Goal: Transaction & Acquisition: Purchase product/service

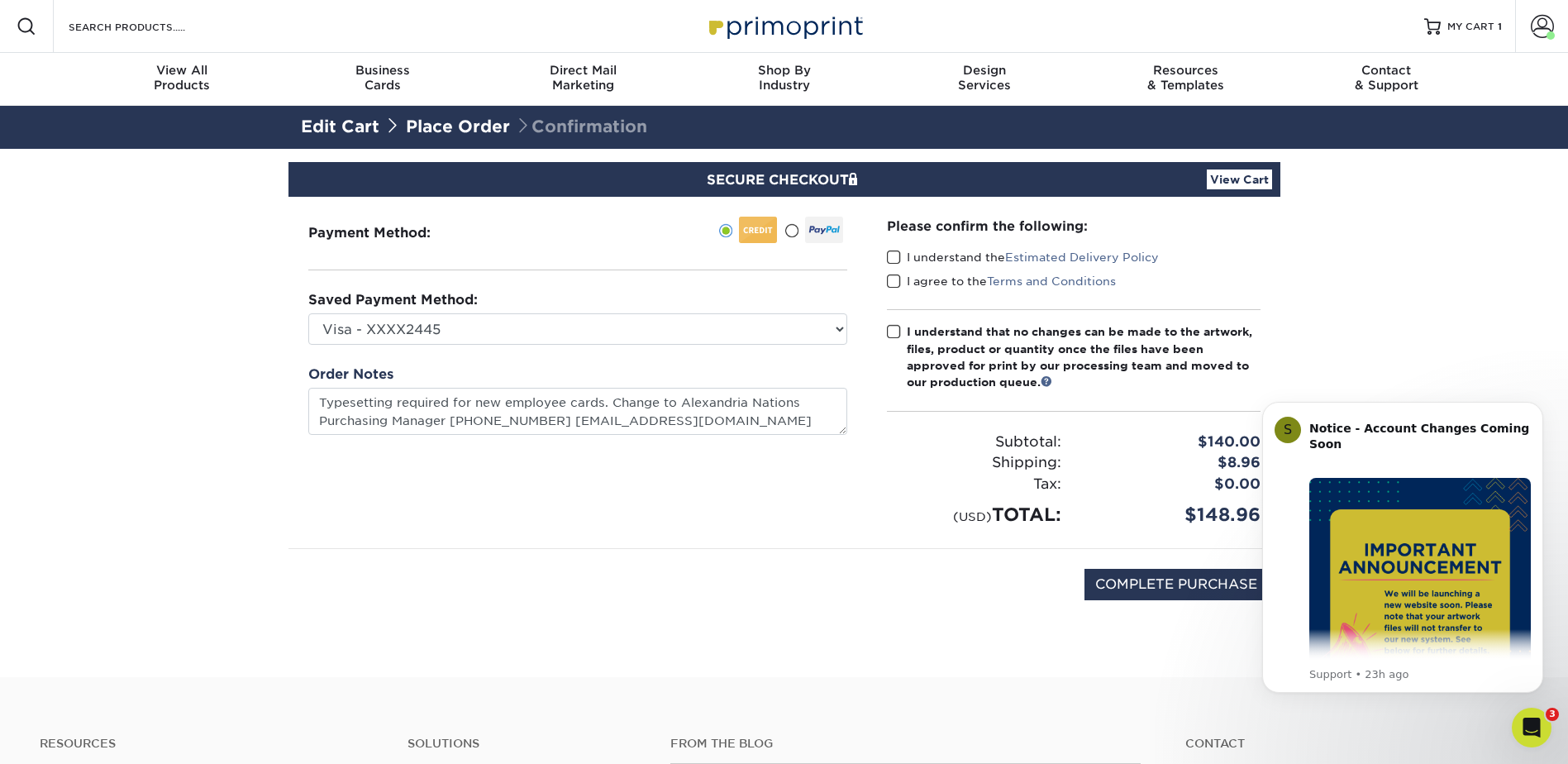
click at [894, 258] on span at bounding box center [894, 257] width 14 height 16
click at [0, 0] on input "I understand the Estimated Delivery Policy" at bounding box center [0, 0] width 0 height 0
click at [892, 284] on span at bounding box center [894, 281] width 14 height 16
click at [0, 0] on input "I agree to the Terms and Conditions" at bounding box center [0, 0] width 0 height 0
click at [896, 333] on span at bounding box center [894, 332] width 14 height 16
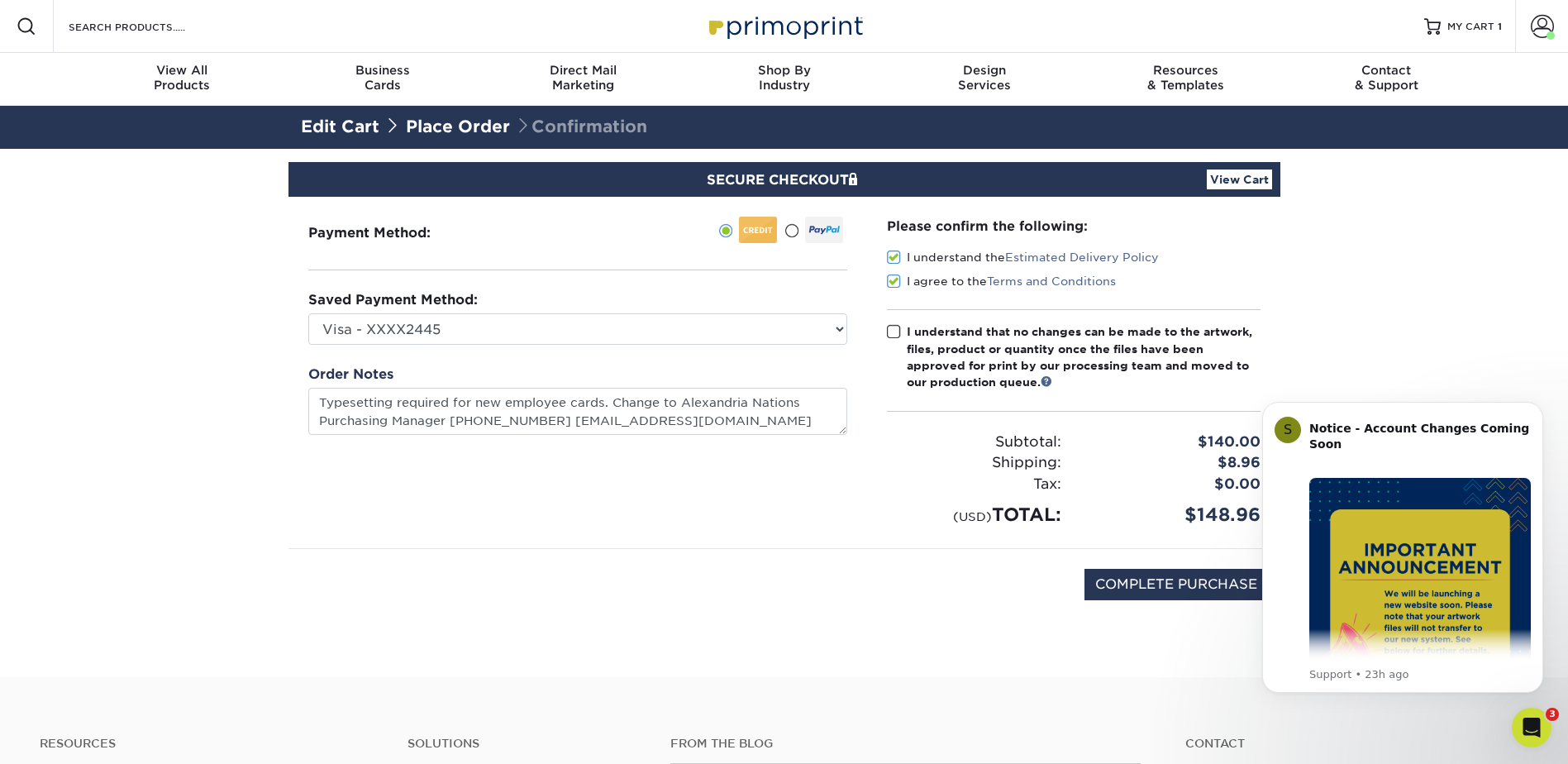
click at [0, 0] on input "I understand that no changes can be made to the artwork, files, product or quan…" at bounding box center [0, 0] width 0 height 0
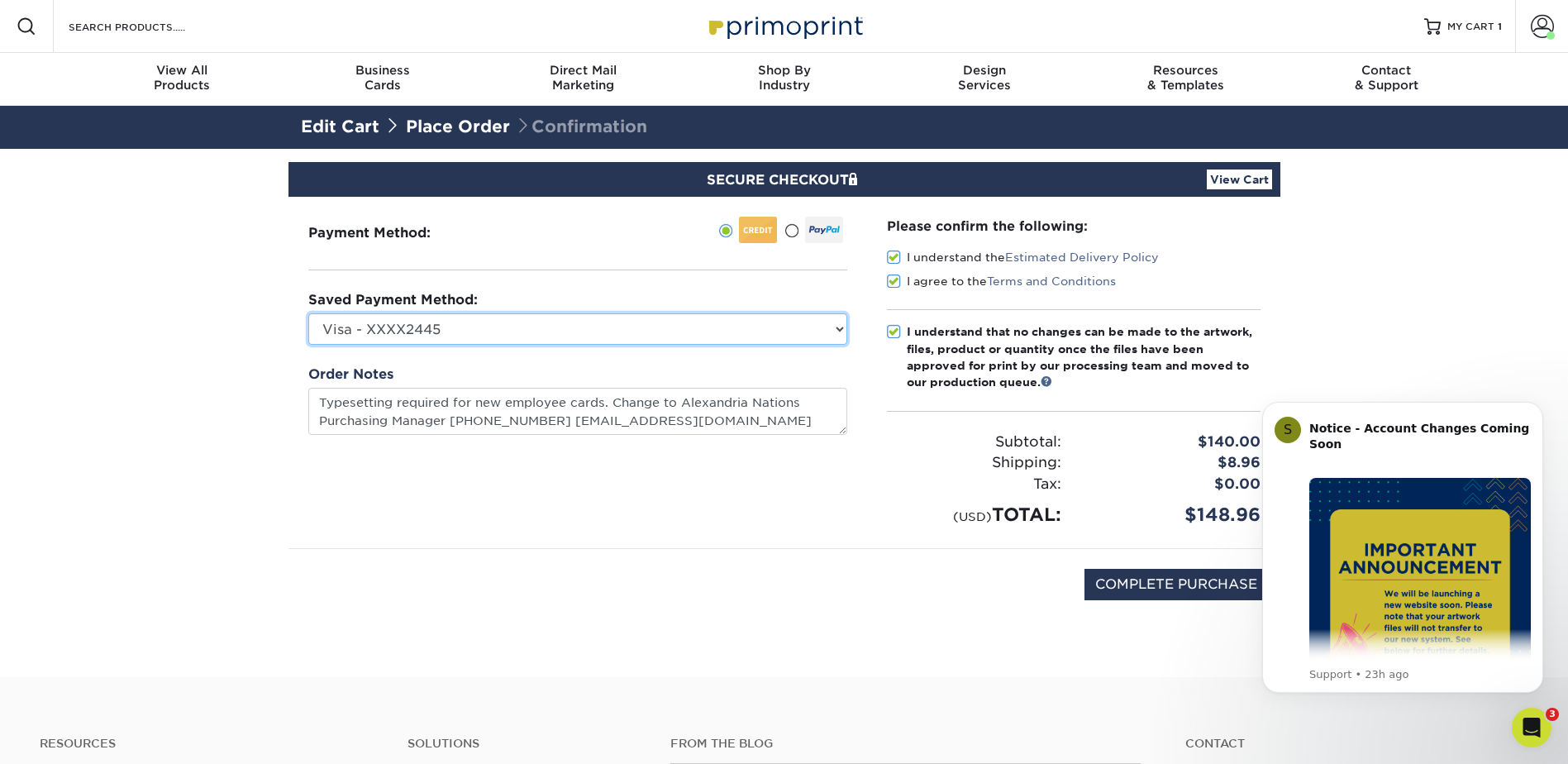
click at [833, 325] on select "Visa - XXXX2445 New Credit Card" at bounding box center [577, 329] width 539 height 32
select select
click at [308, 313] on select "Visa - XXXX2445 New Credit Card" at bounding box center [577, 329] width 539 height 32
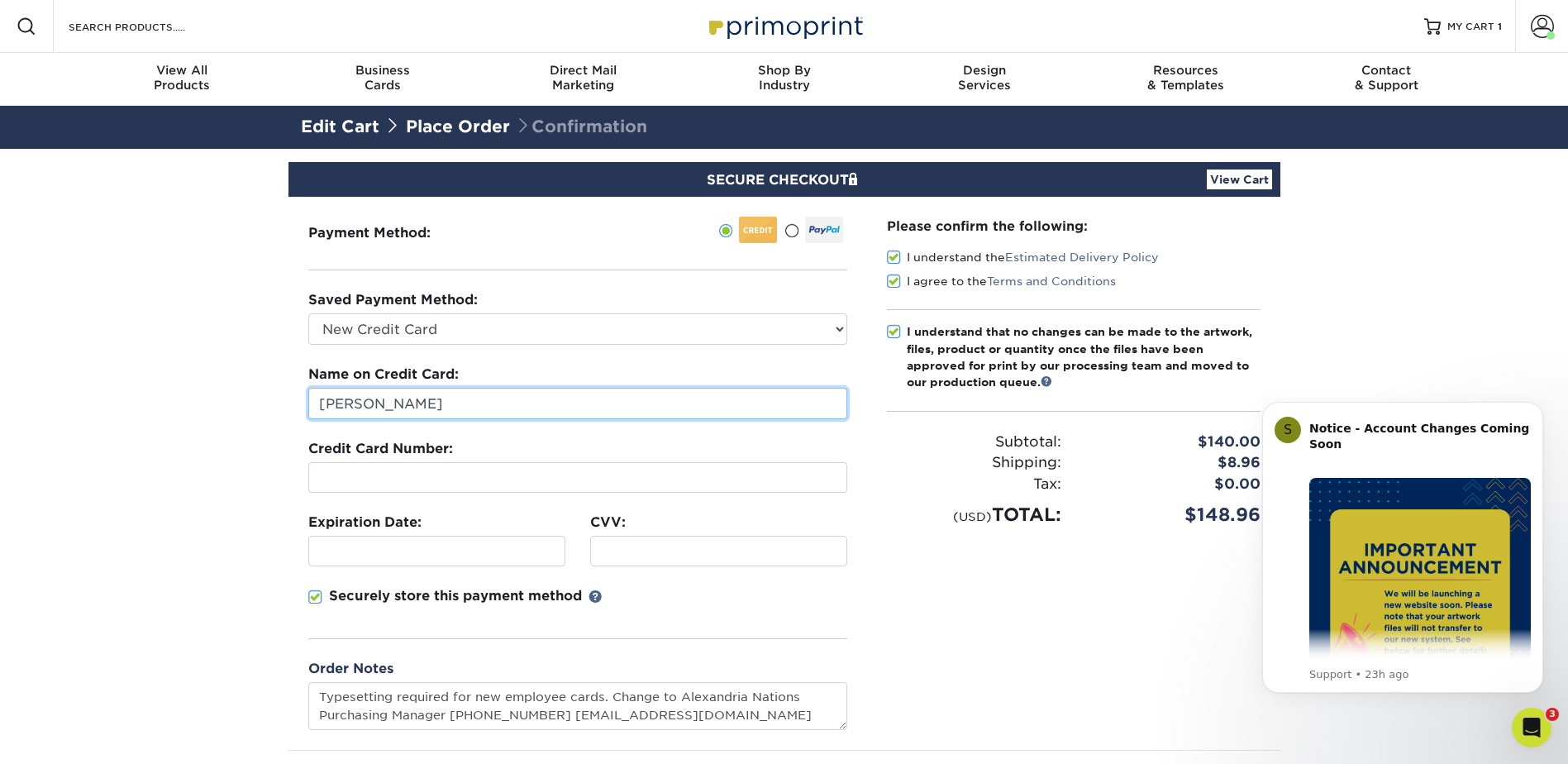
drag, startPoint x: 537, startPoint y: 402, endPoint x: 160, endPoint y: 420, distance: 377.4
click at [160, 420] on section "SECURE CHECKOUT View Cart Payment Method: Saved Payment Method:" at bounding box center [784, 514] width 1568 height 730
type input "Nicole Johnson"
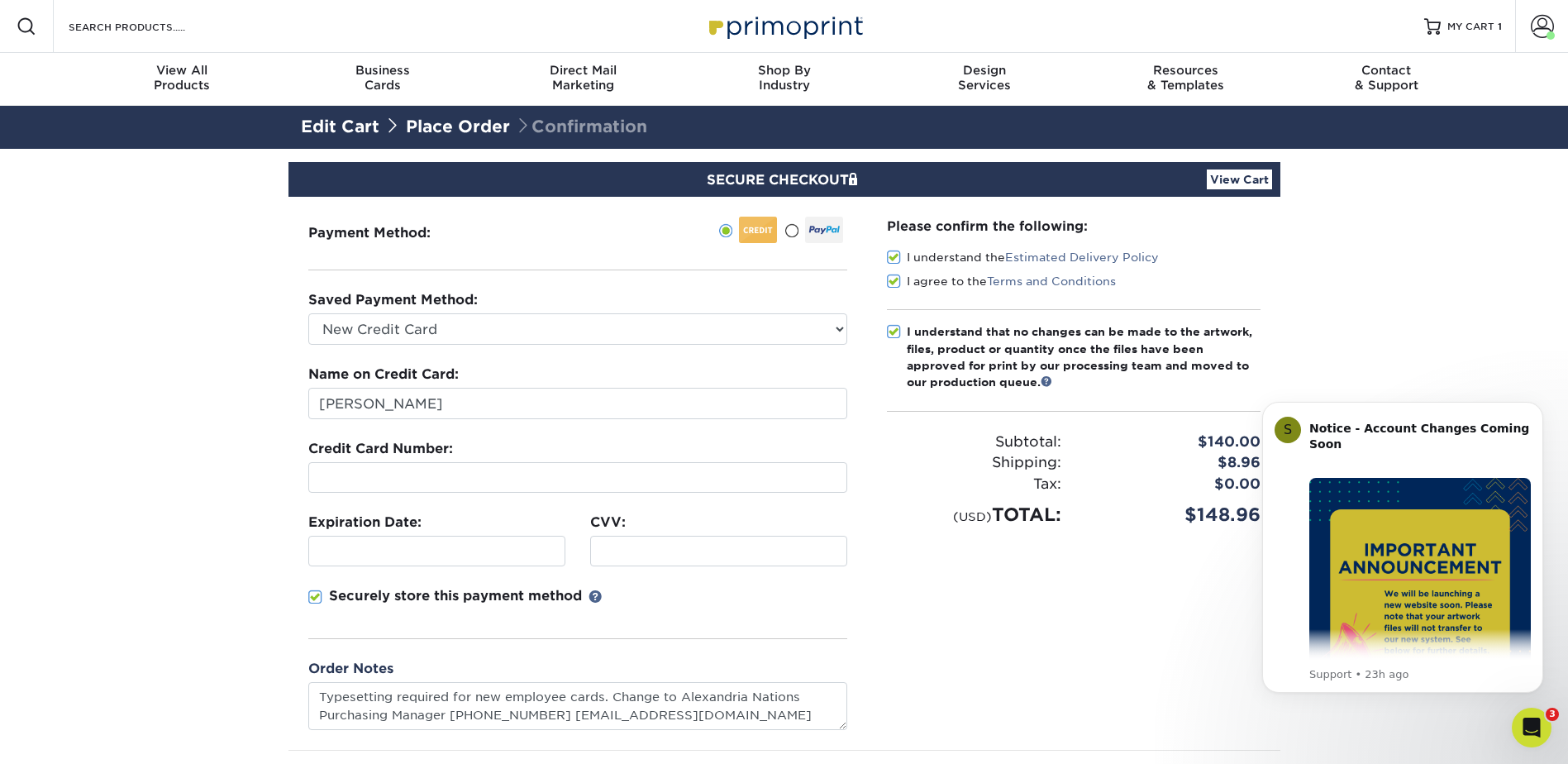
click at [218, 617] on section "SECURE CHECKOUT View Cart Payment Method: Saved Payment Method:" at bounding box center [784, 514] width 1568 height 730
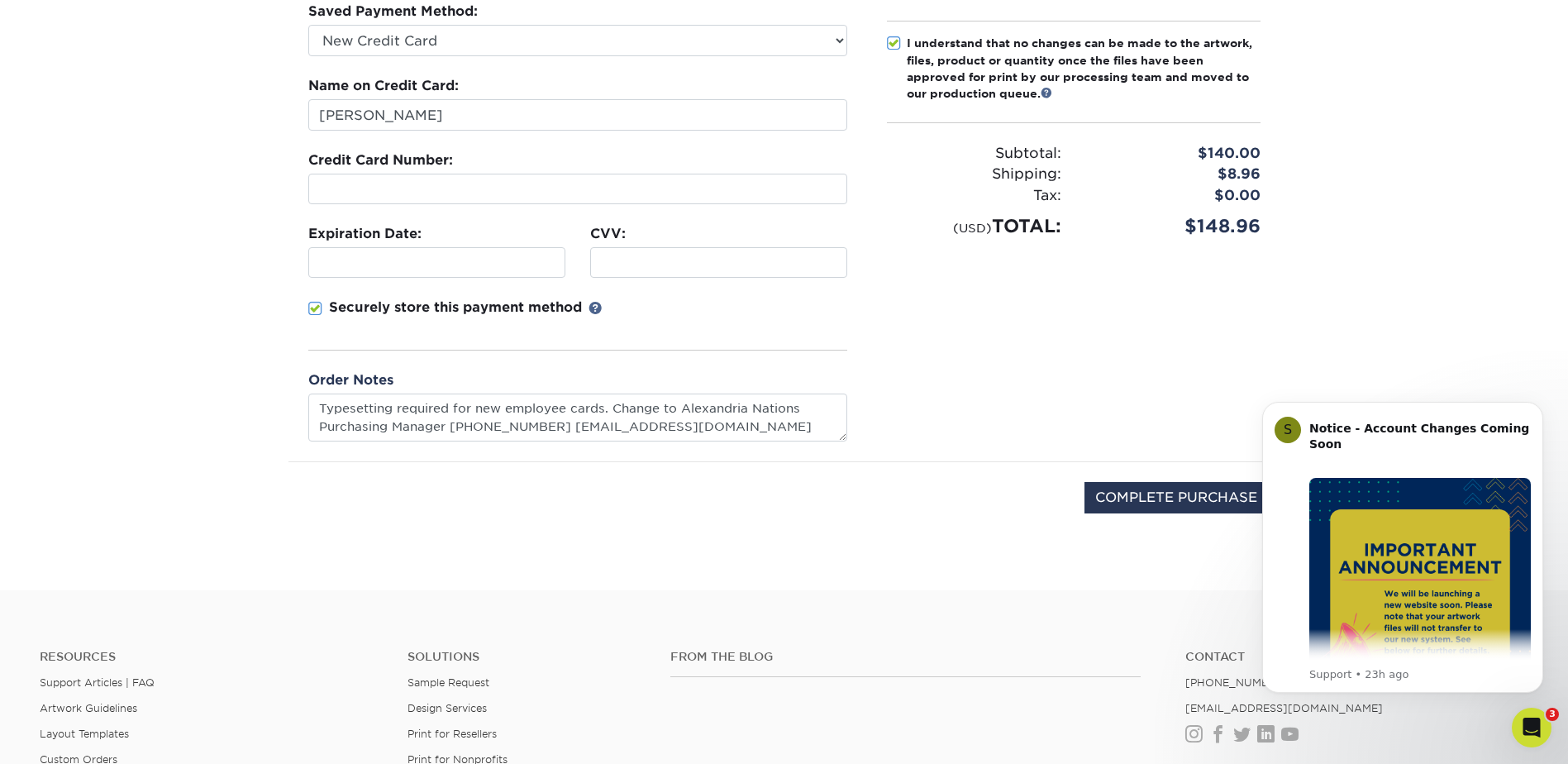
scroll to position [331, 0]
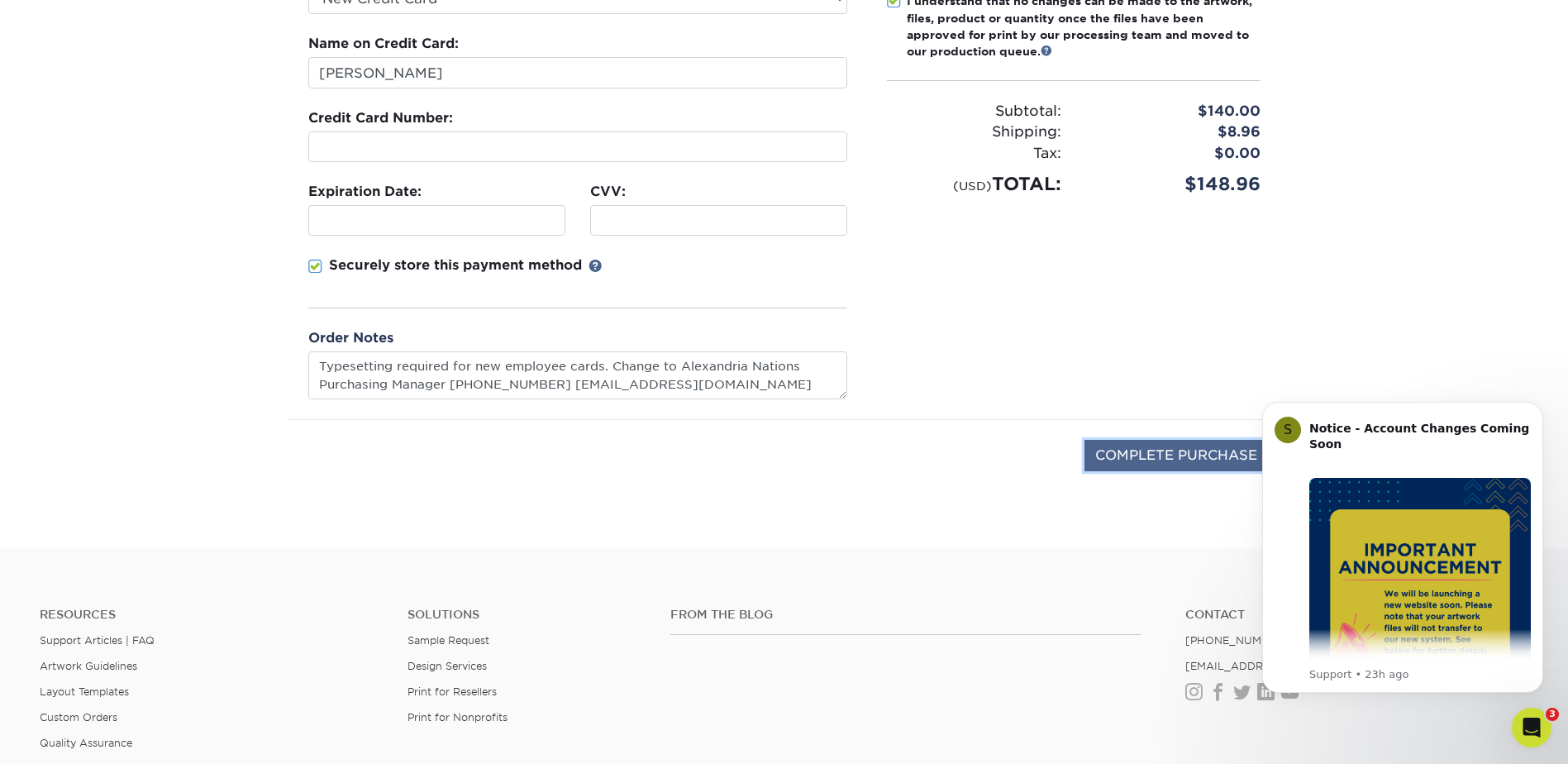
click at [1122, 456] on input "COMPLETE PURCHASE" at bounding box center [1176, 456] width 183 height 32
type input "PROCESSING, PLEASE WAIT..."
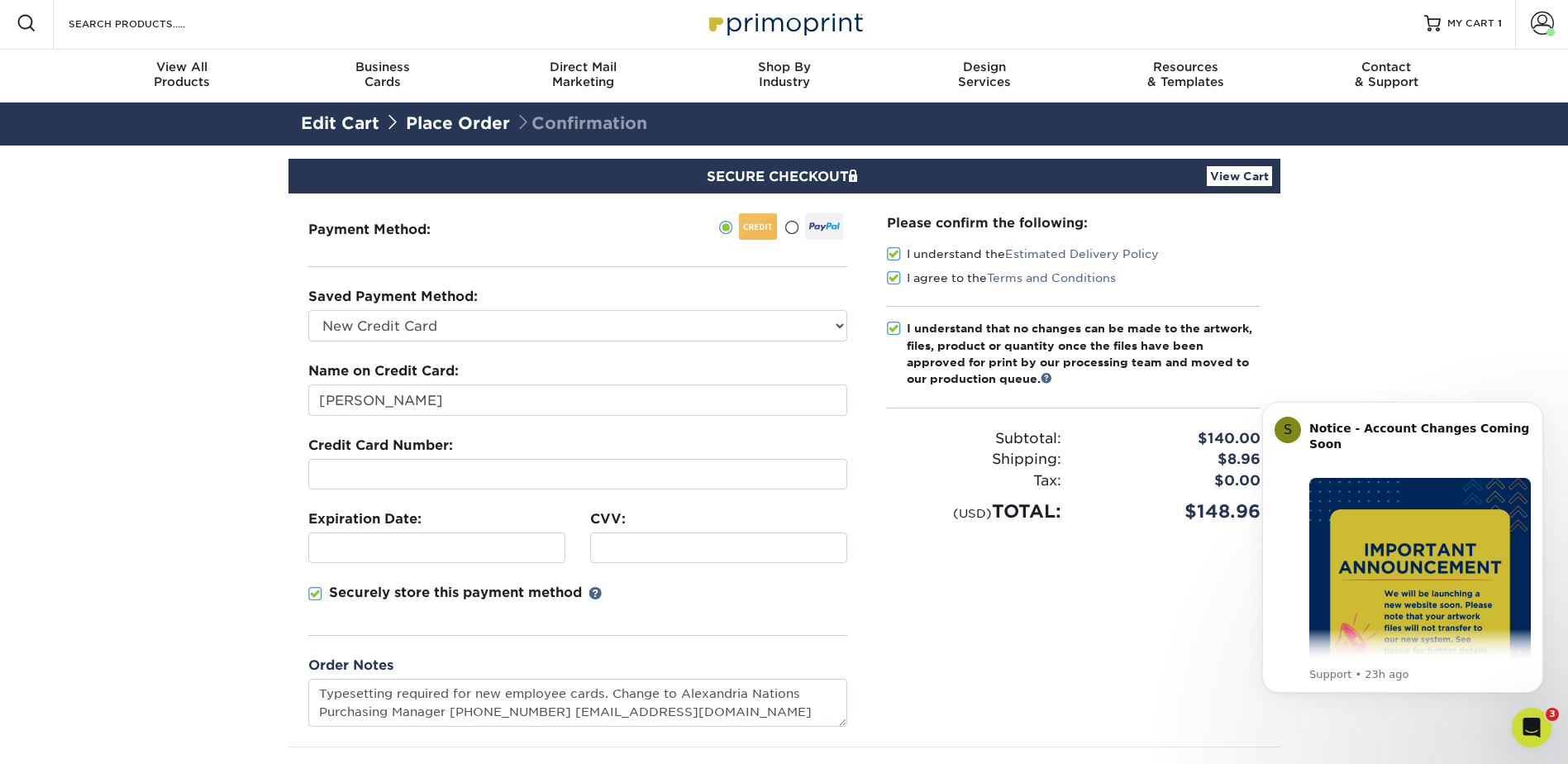
scroll to position [0, 0]
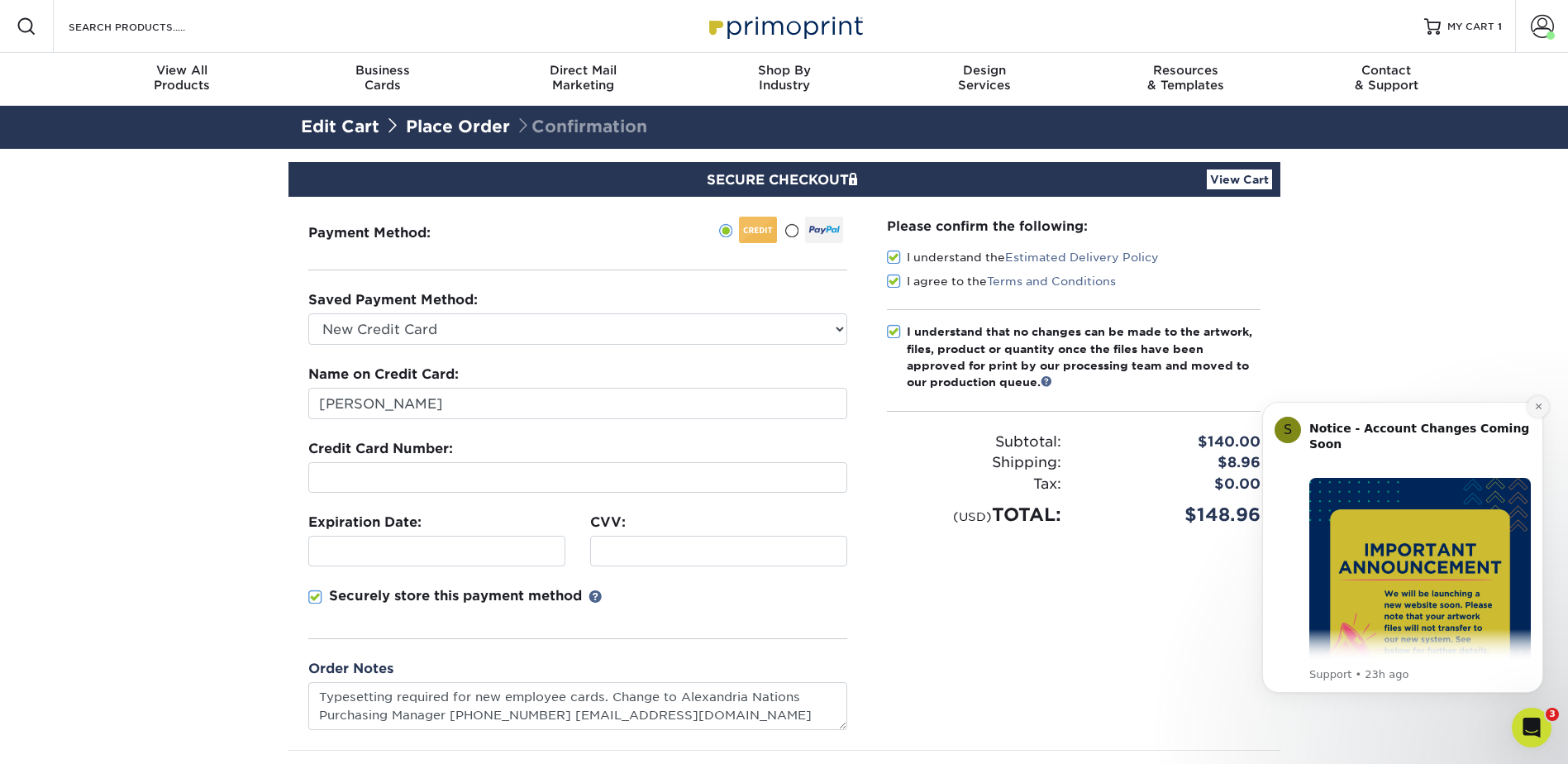
click at [1542, 407] on icon "Dismiss notification" at bounding box center [1539, 406] width 9 height 9
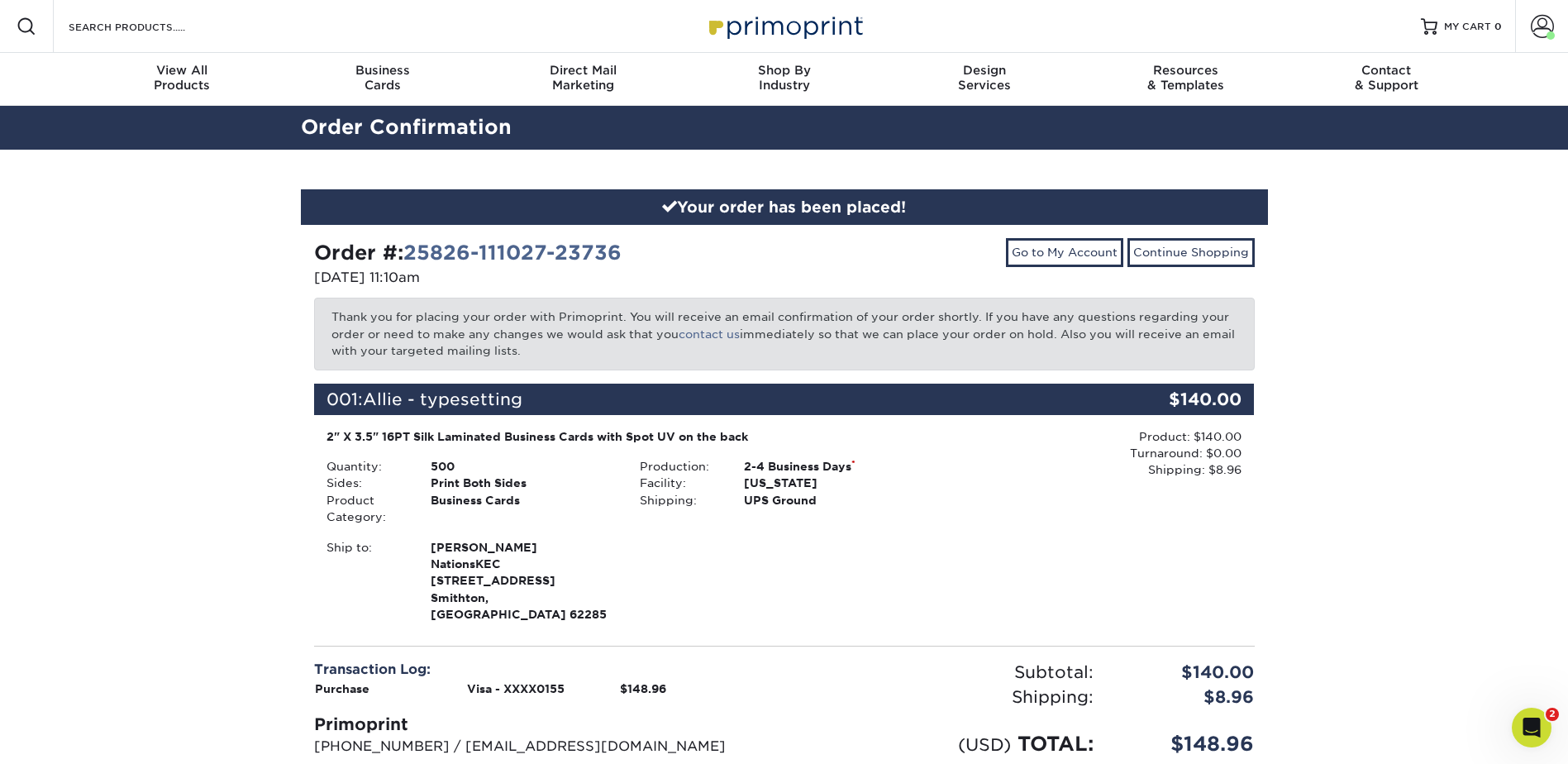
click at [608, 527] on div "2" X 3.5" 16PT Silk Laminated Business Cards with Spot UV on the back Quantity:…" at bounding box center [628, 526] width 628 height 196
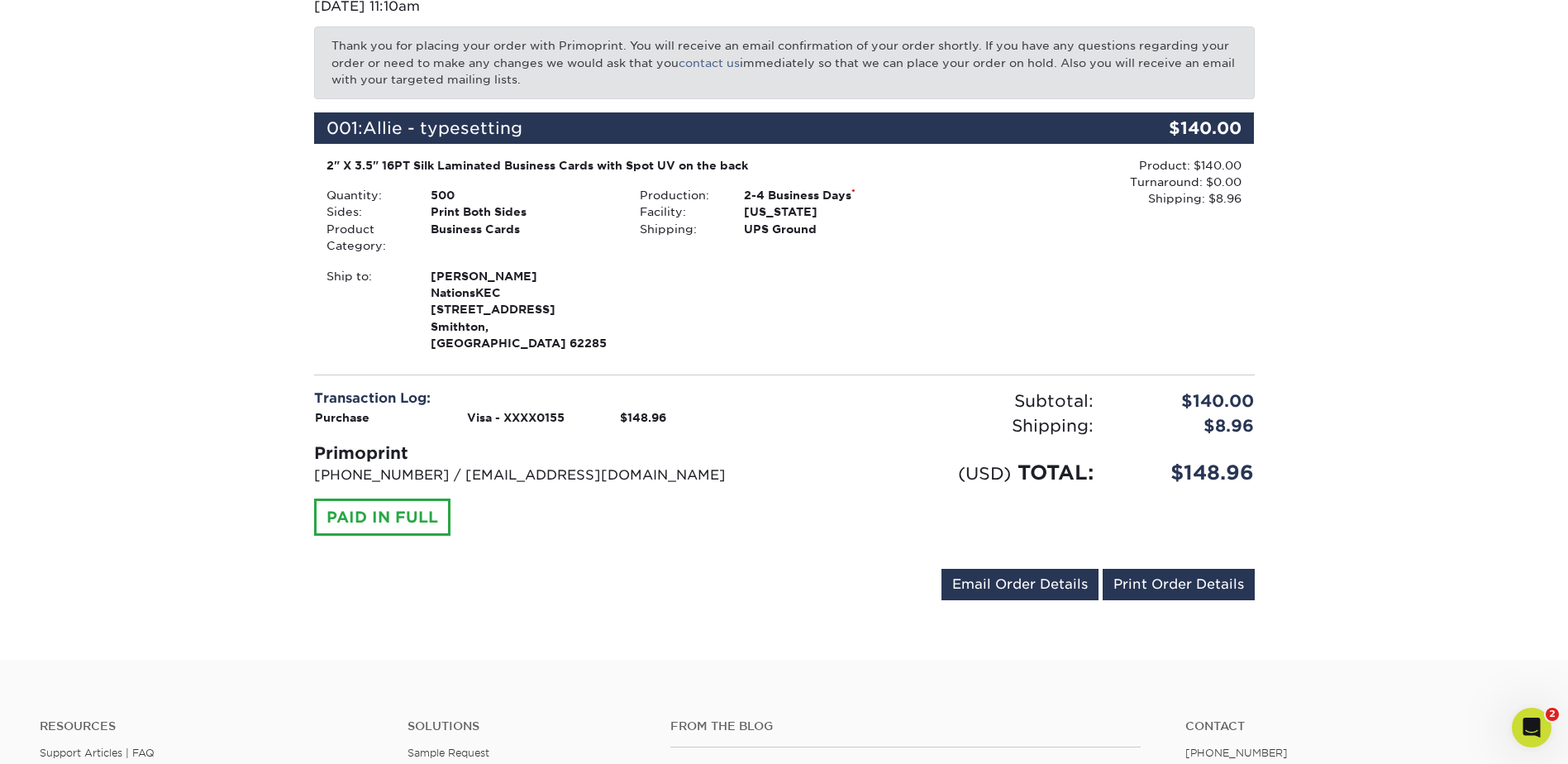
scroll to position [331, 0]
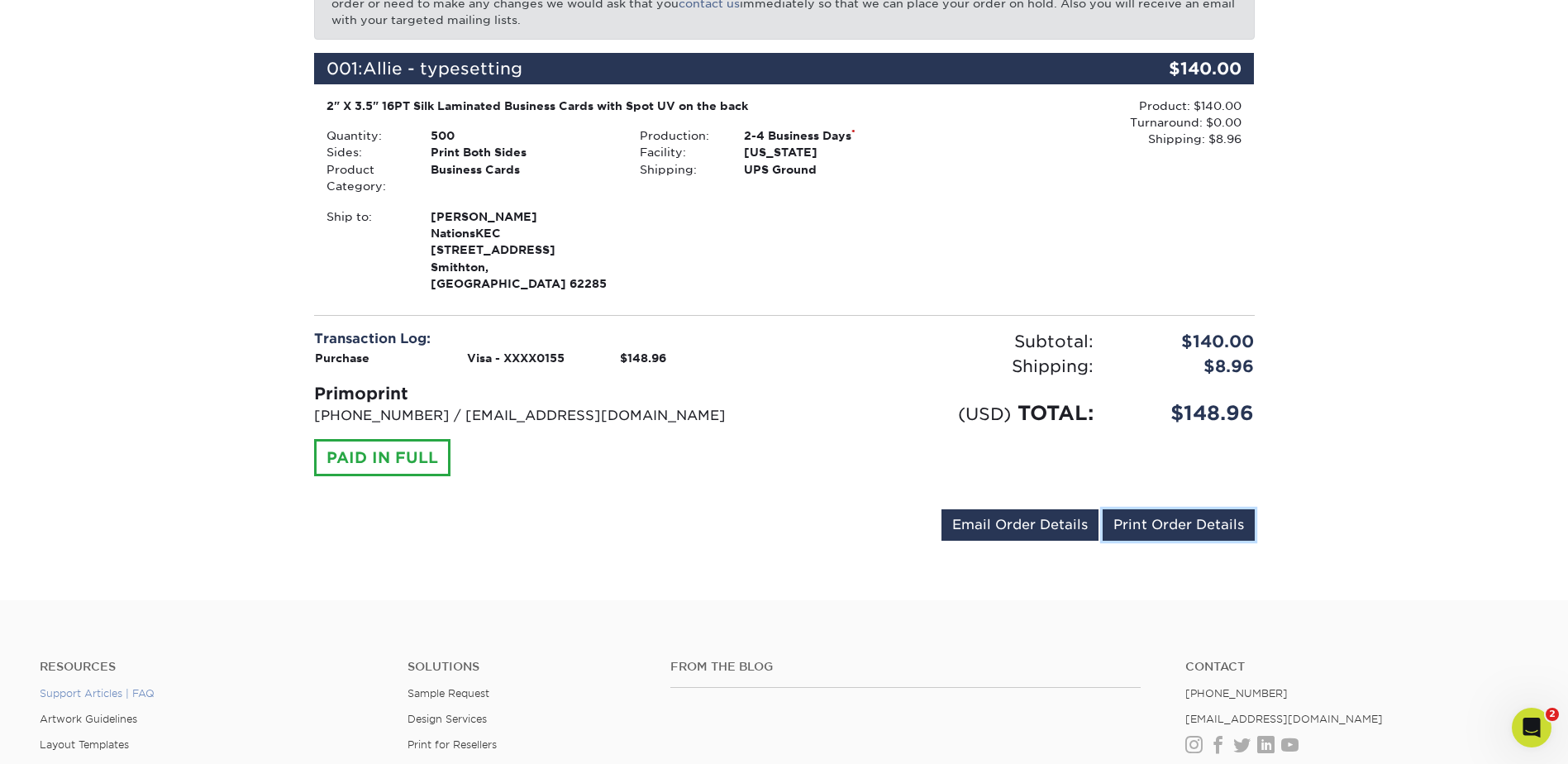
drag, startPoint x: 1156, startPoint y: 515, endPoint x: 130, endPoint y: 674, distance: 1038.2
click at [1156, 515] on link "Print Order Details" at bounding box center [1178, 525] width 152 height 32
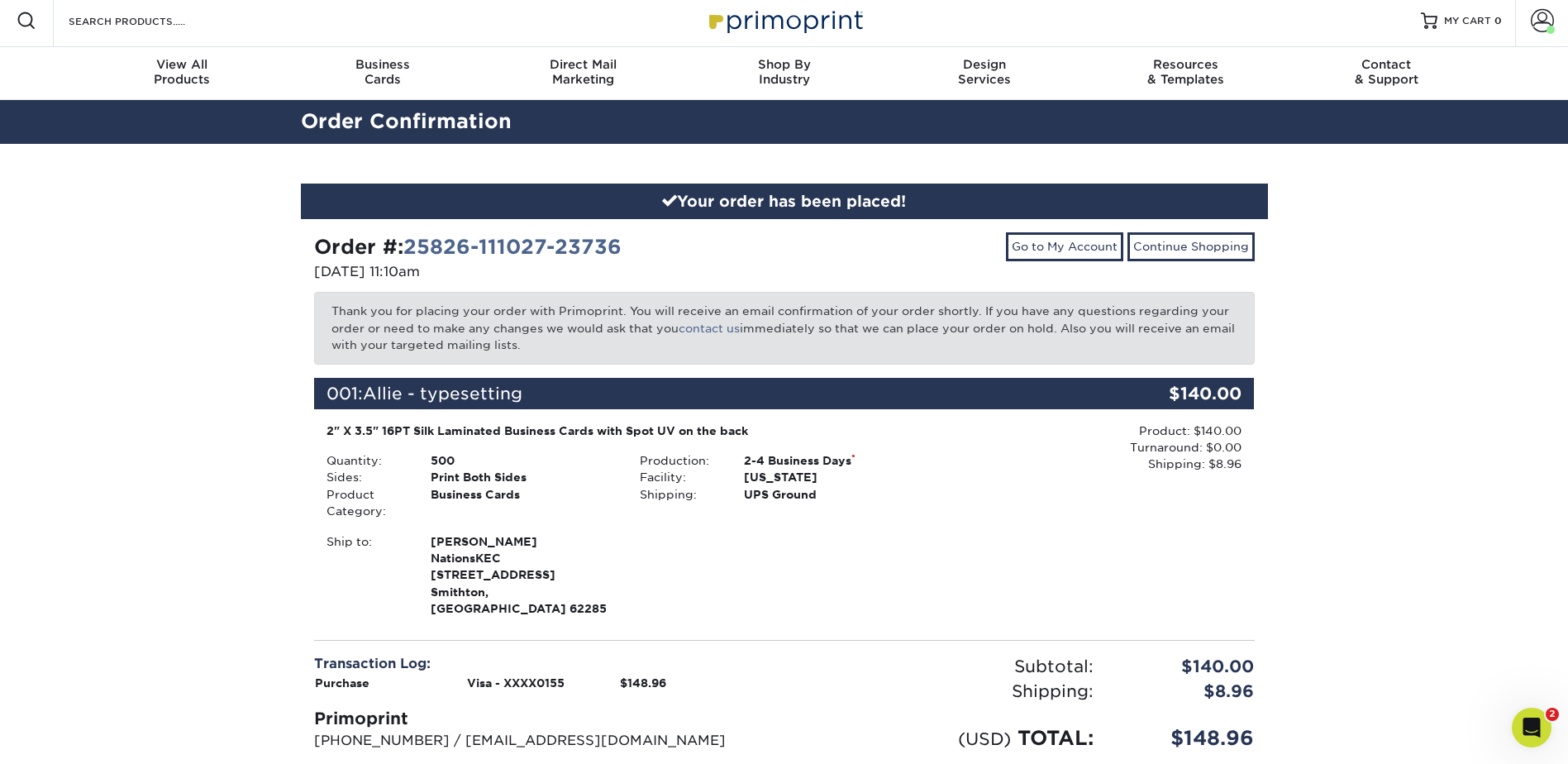
scroll to position [0, 0]
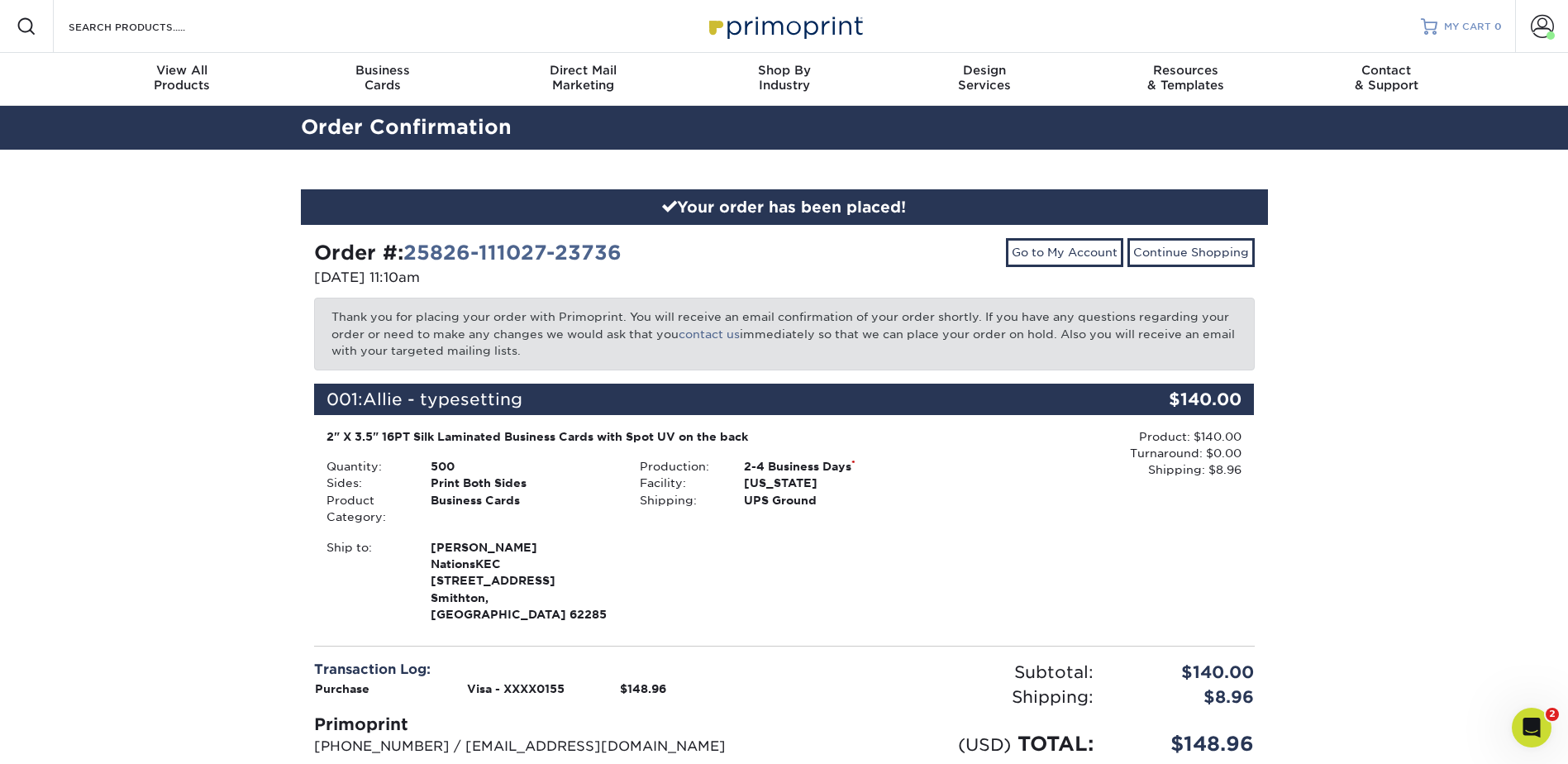
click at [1435, 26] on div at bounding box center [1429, 27] width 17 height 17
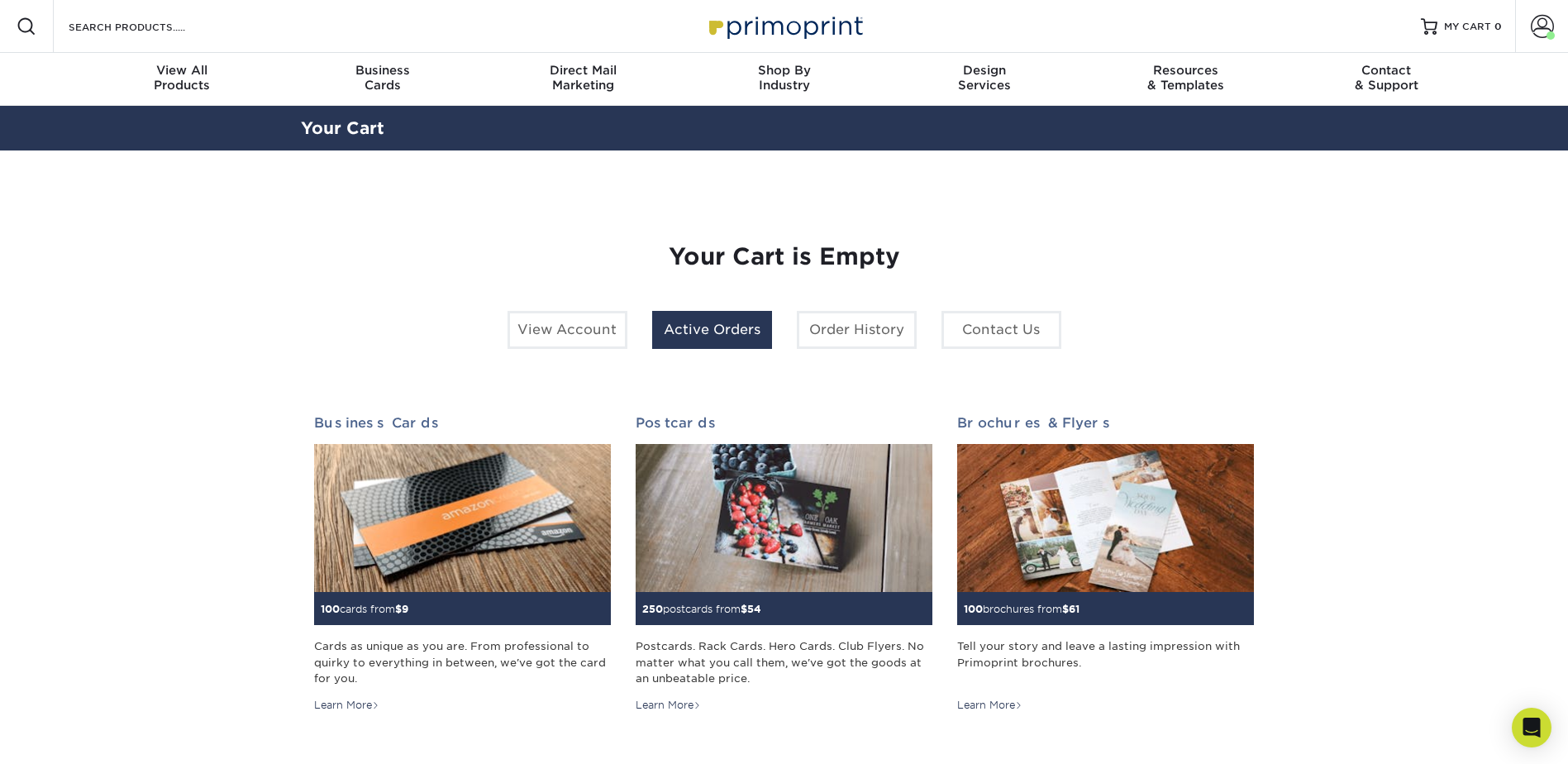
click at [714, 341] on link "Active Orders" at bounding box center [711, 330] width 120 height 38
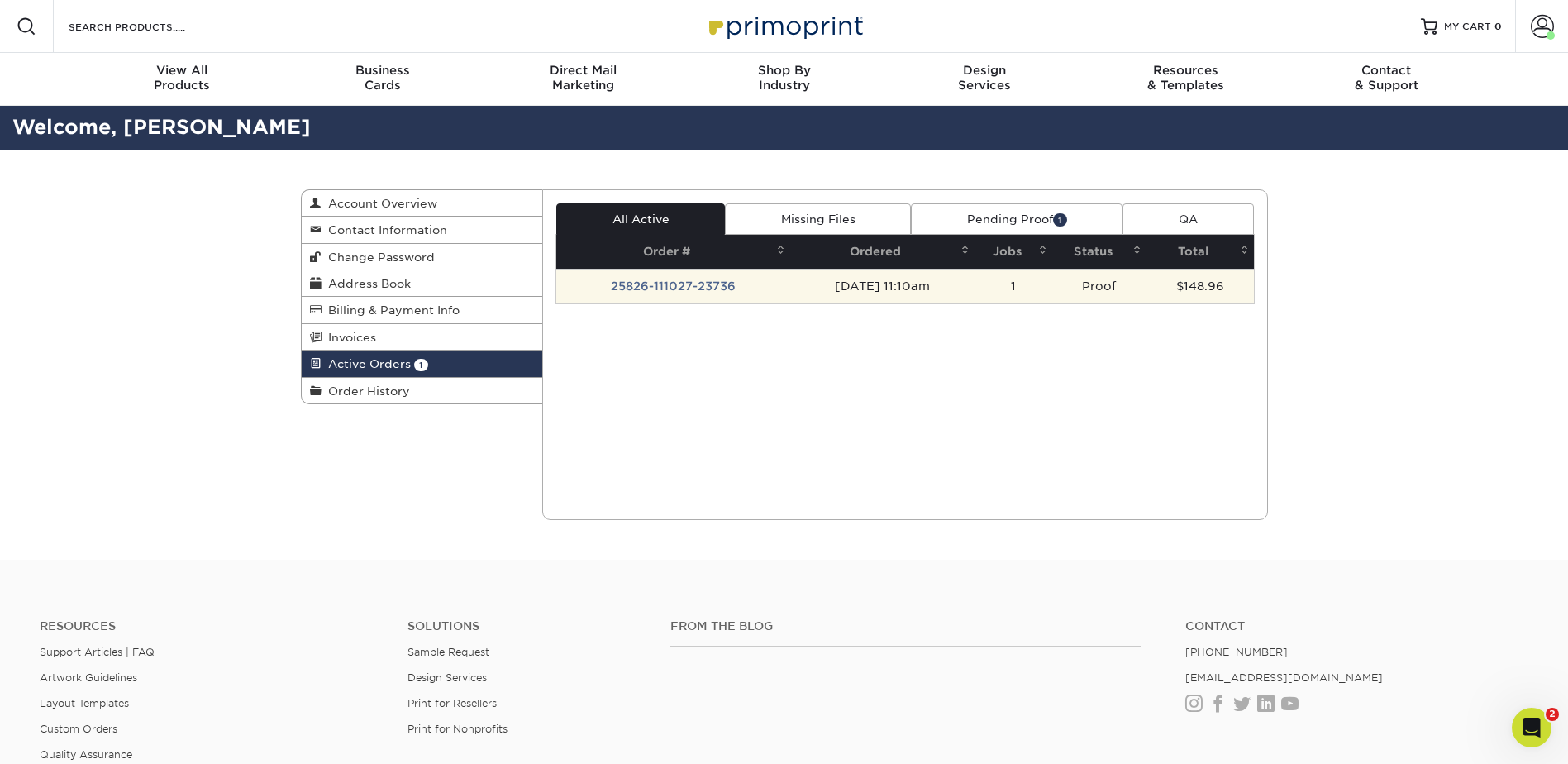
click at [716, 282] on td "25826-111027-23736" at bounding box center [672, 286] width 234 height 34
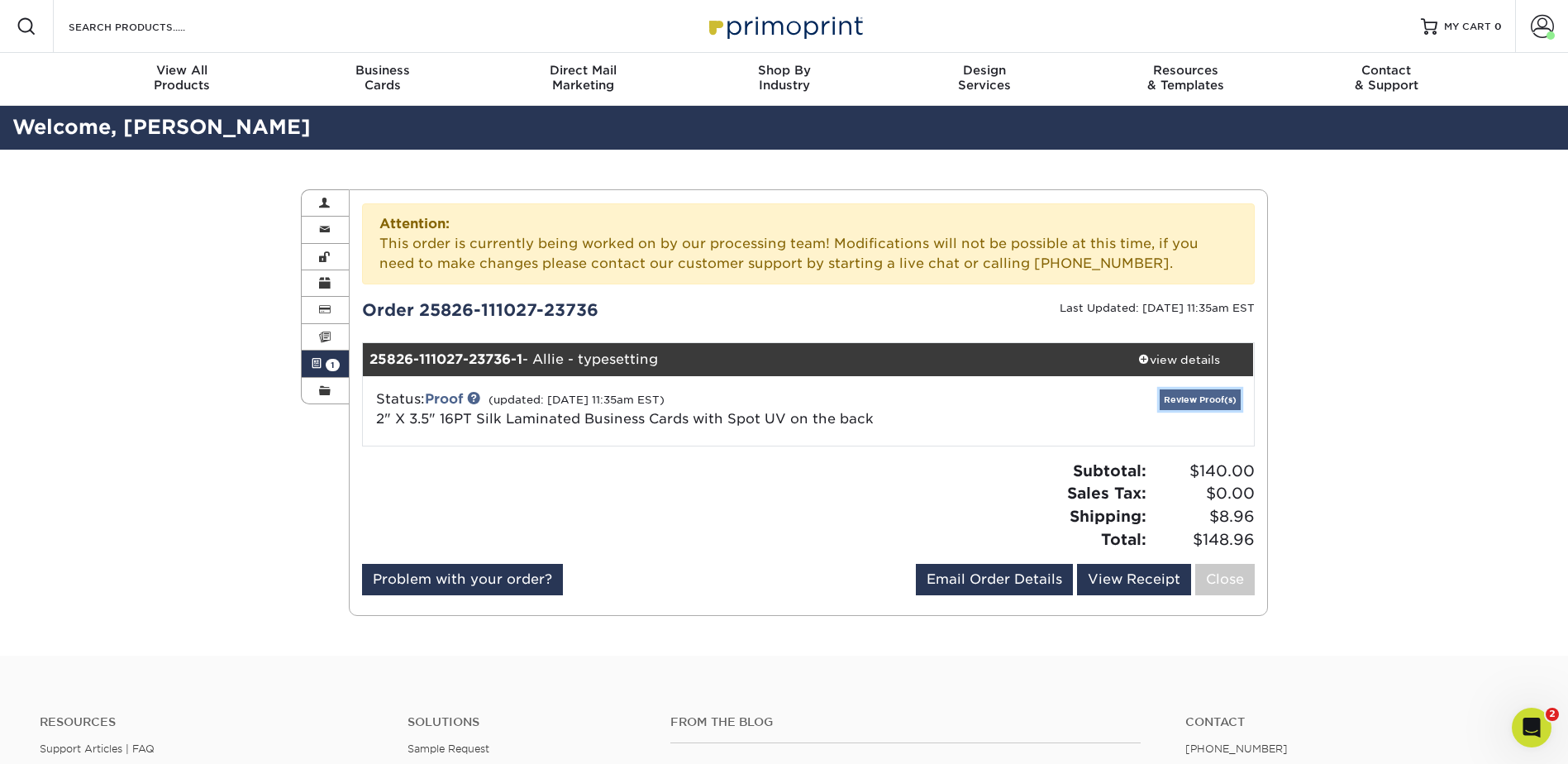
click at [1174, 403] on link "Review Proof(s)" at bounding box center [1200, 400] width 81 height 20
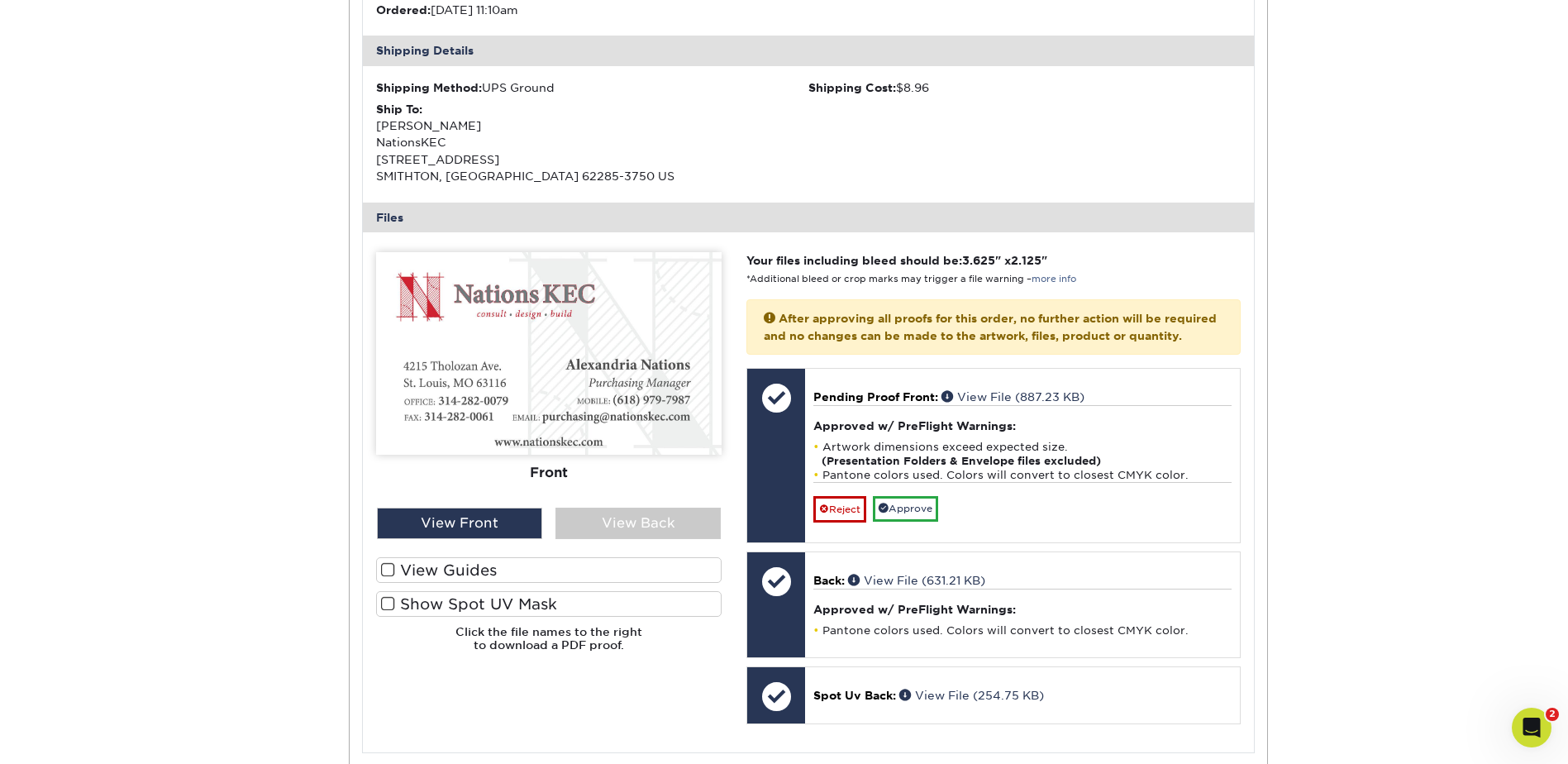
scroll to position [579, 0]
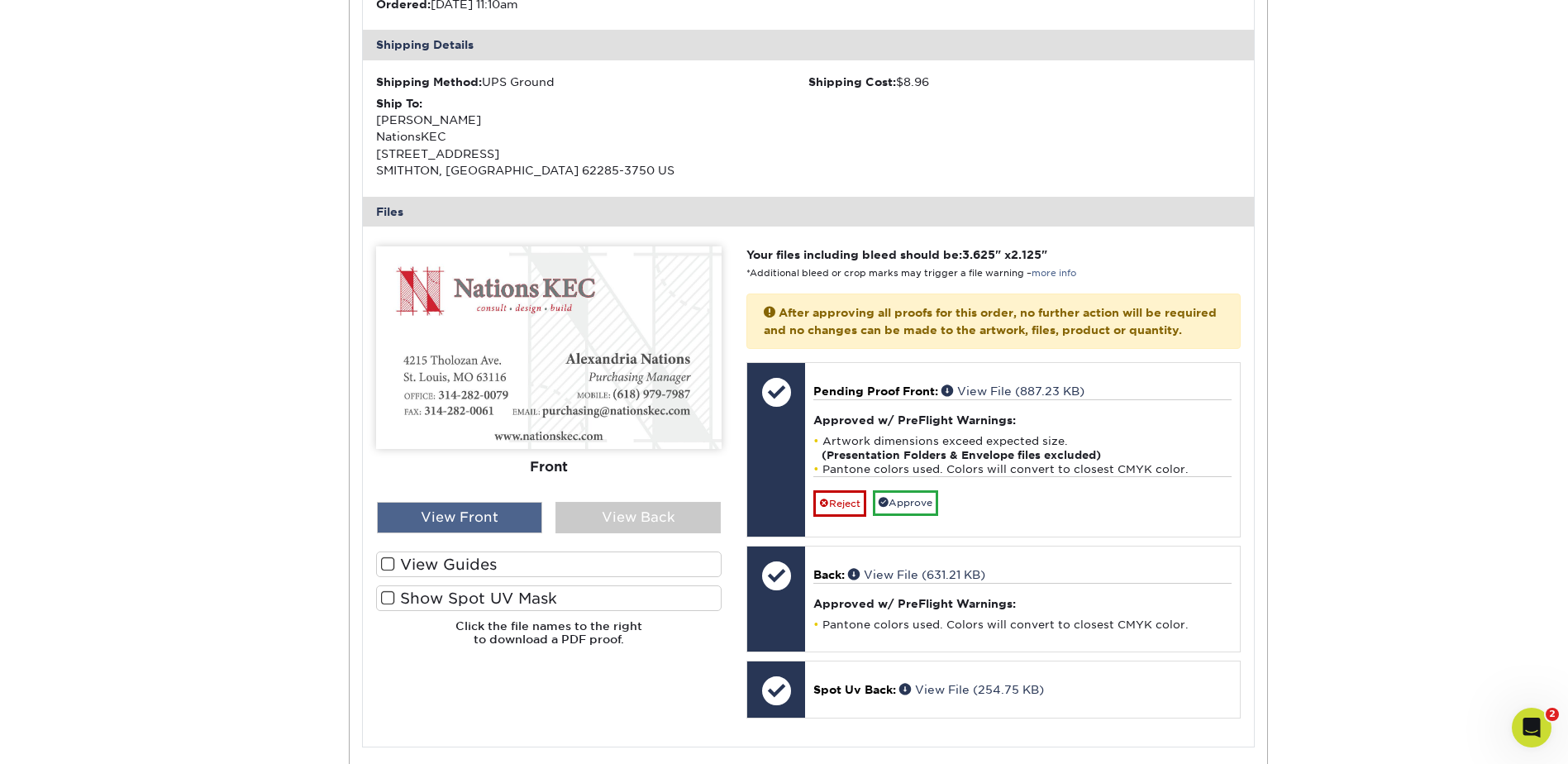
click at [464, 513] on div "View Front" at bounding box center [460, 518] width 166 height 32
click at [393, 564] on span at bounding box center [387, 564] width 14 height 16
click at [0, 0] on input "View Guides" at bounding box center [0, 0] width 0 height 0
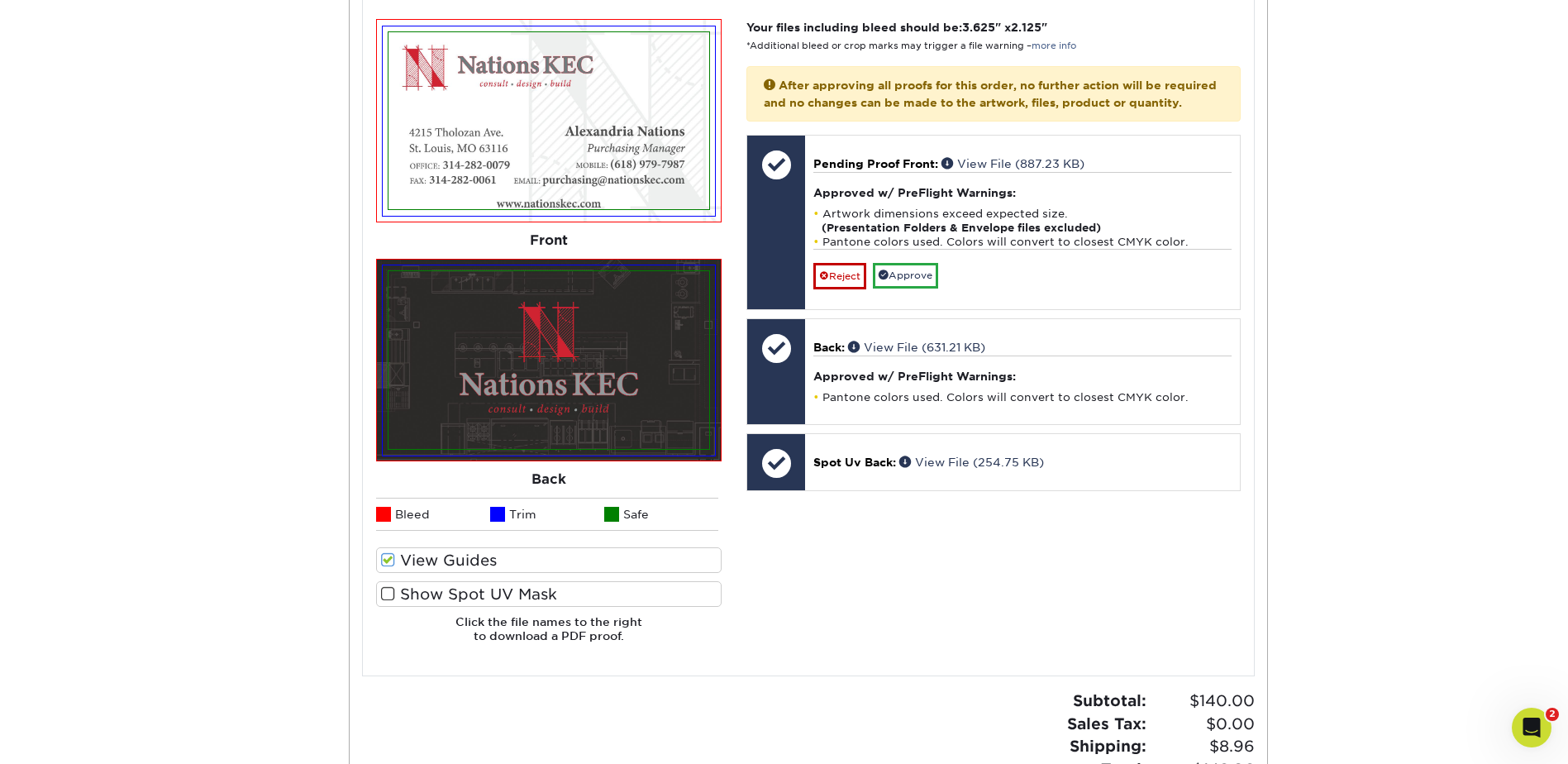
scroll to position [827, 0]
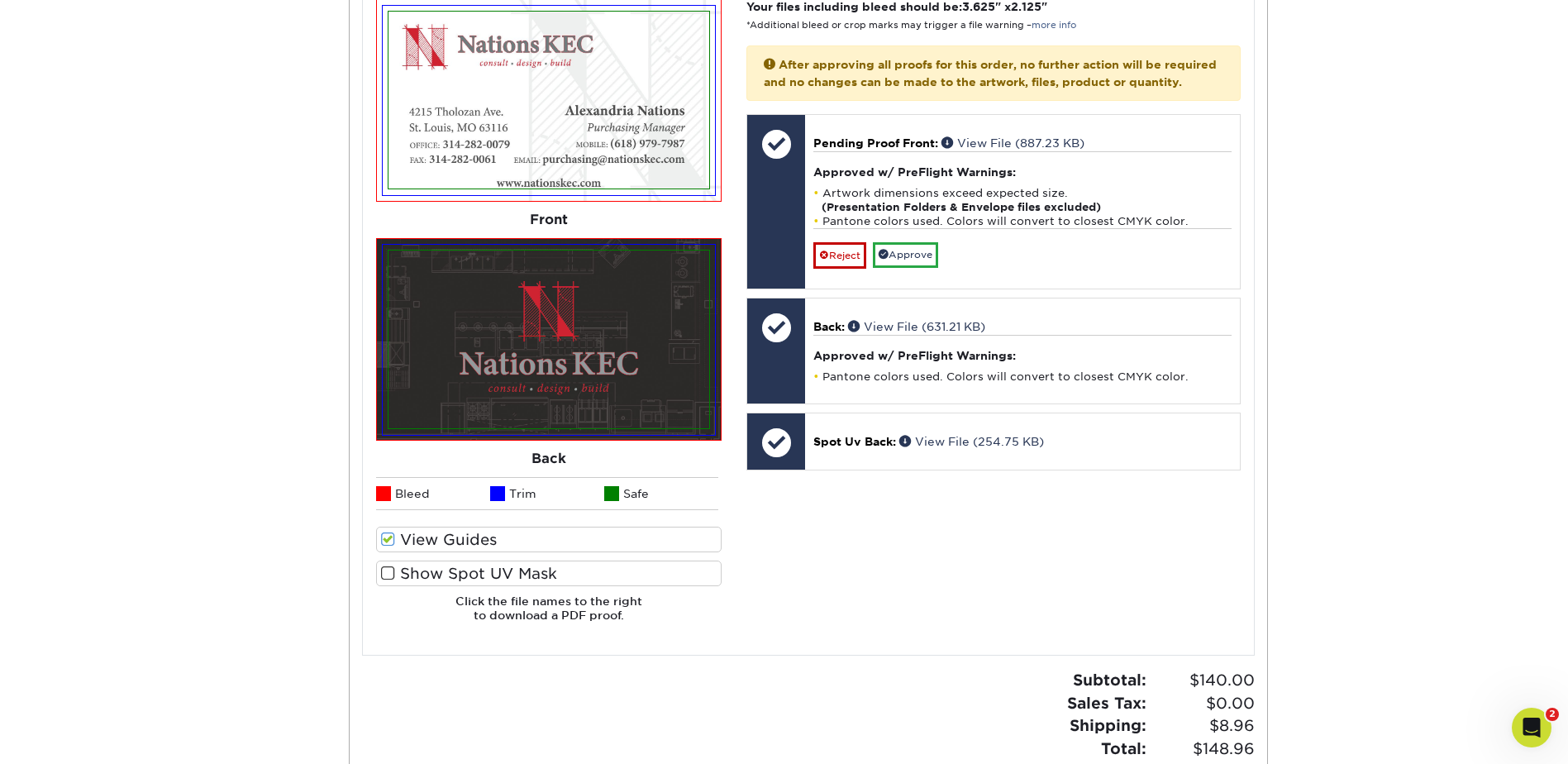
click at [399, 571] on label "Show Spot UV Mask" at bounding box center [548, 574] width 345 height 26
click at [0, 0] on input "Show Spot UV Mask" at bounding box center [0, 0] width 0 height 0
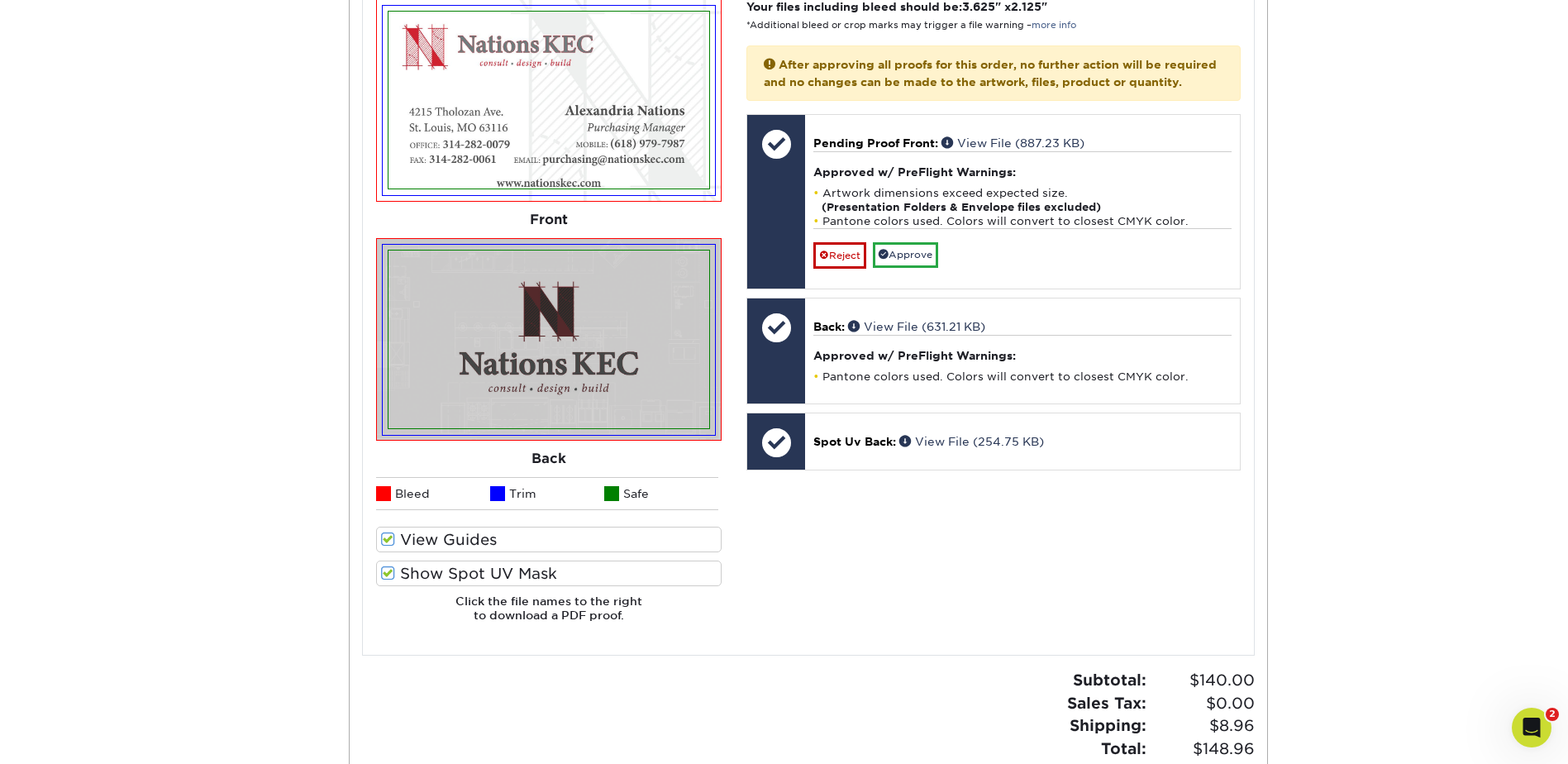
click at [393, 574] on span at bounding box center [387, 573] width 14 height 16
click at [0, 0] on input "Show Spot UV Mask" at bounding box center [0, 0] width 0 height 0
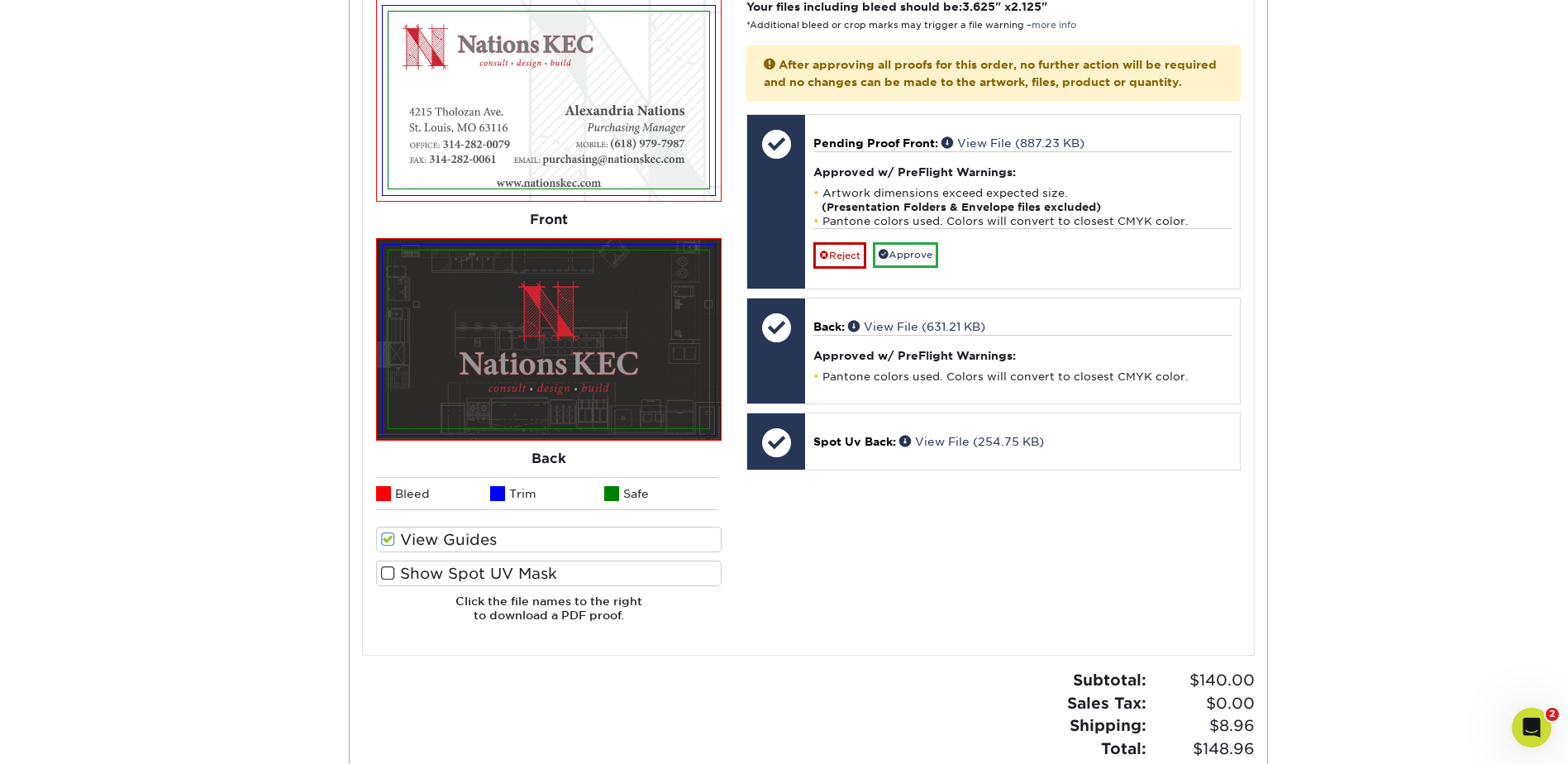
click at [396, 538] on label "View Guides" at bounding box center [548, 540] width 345 height 26
click at [0, 0] on input "View Guides" at bounding box center [0, 0] width 0 height 0
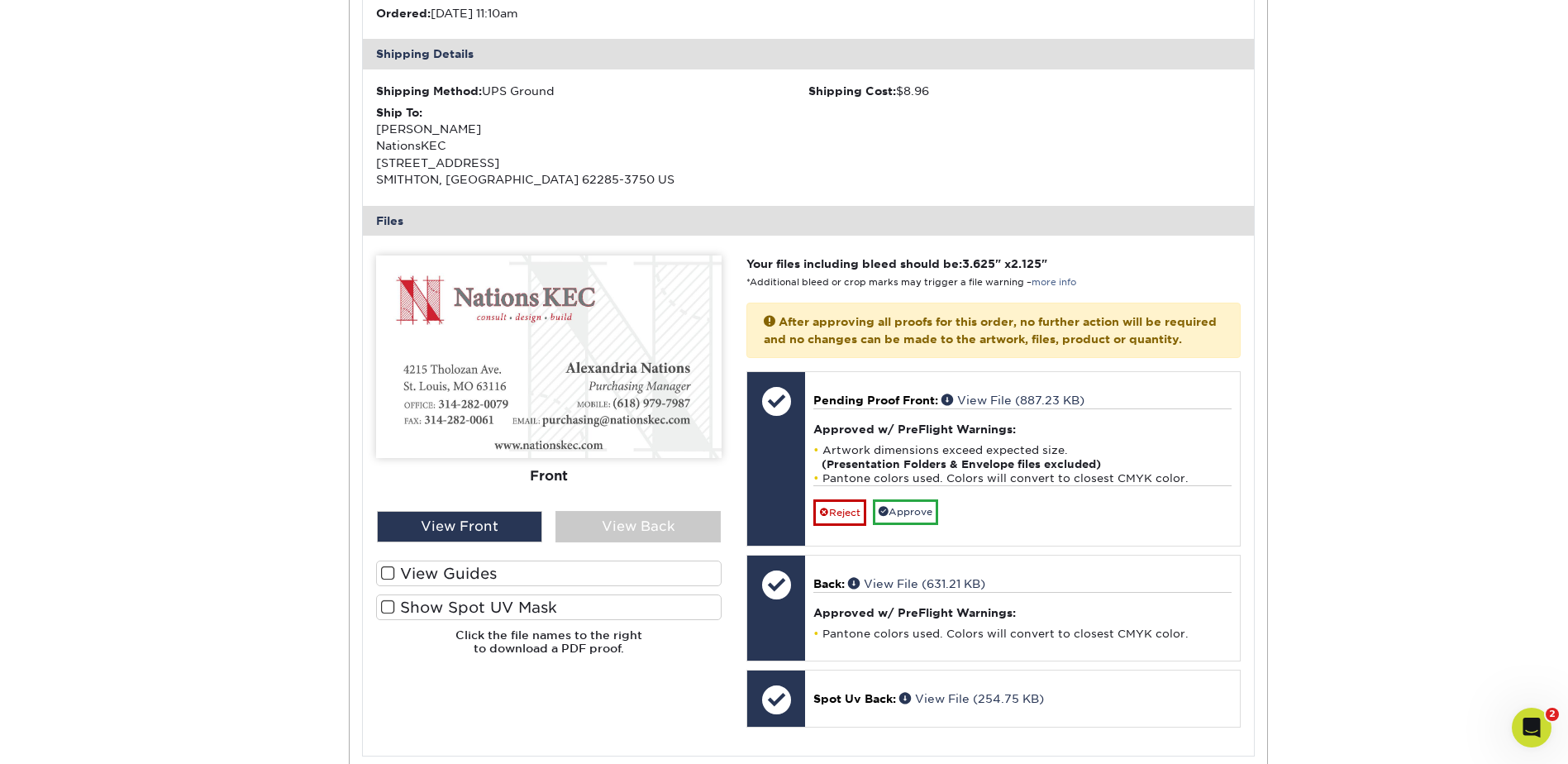
scroll to position [604, 0]
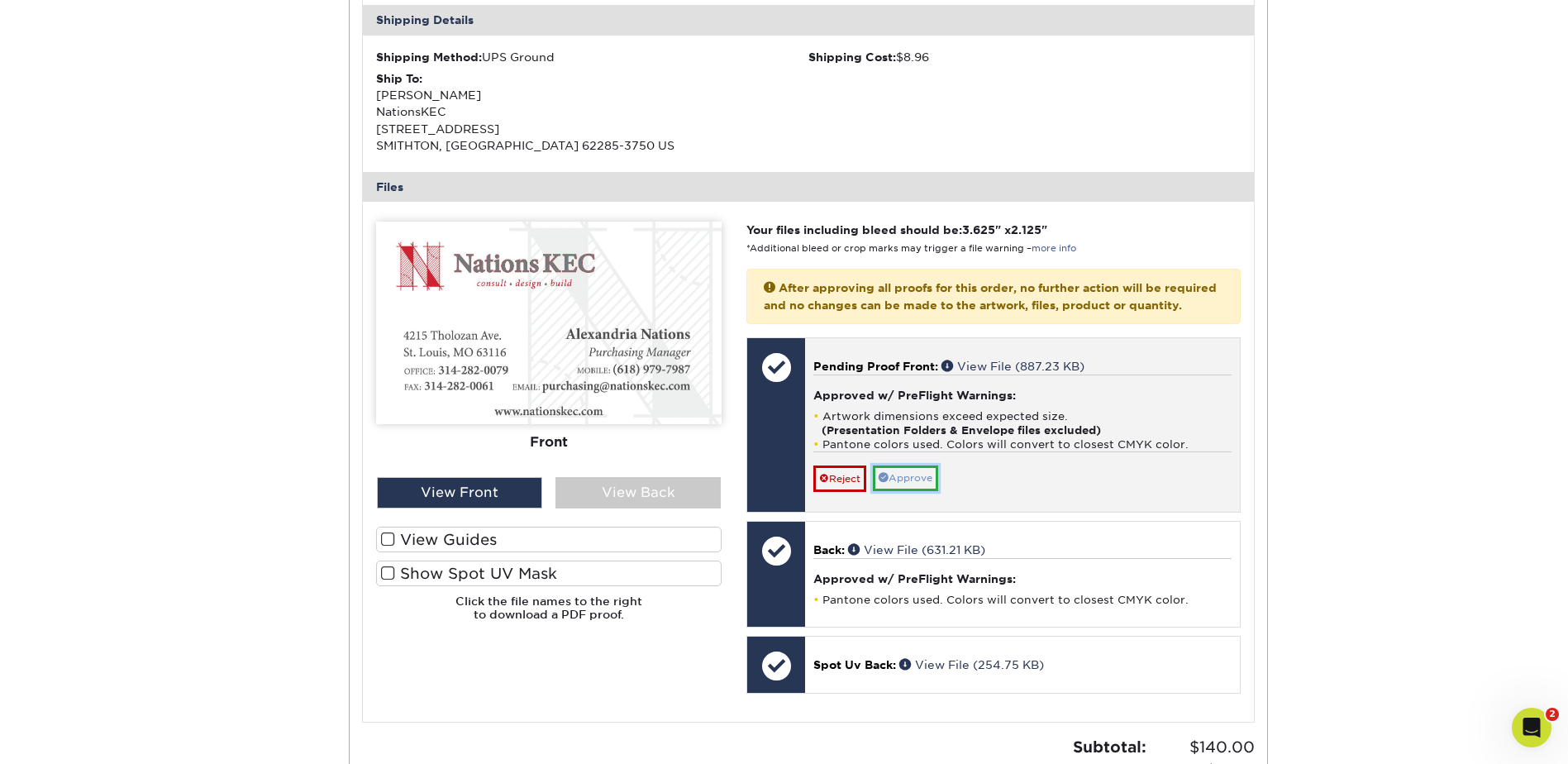
click at [927, 491] on link "Approve" at bounding box center [906, 479] width 65 height 26
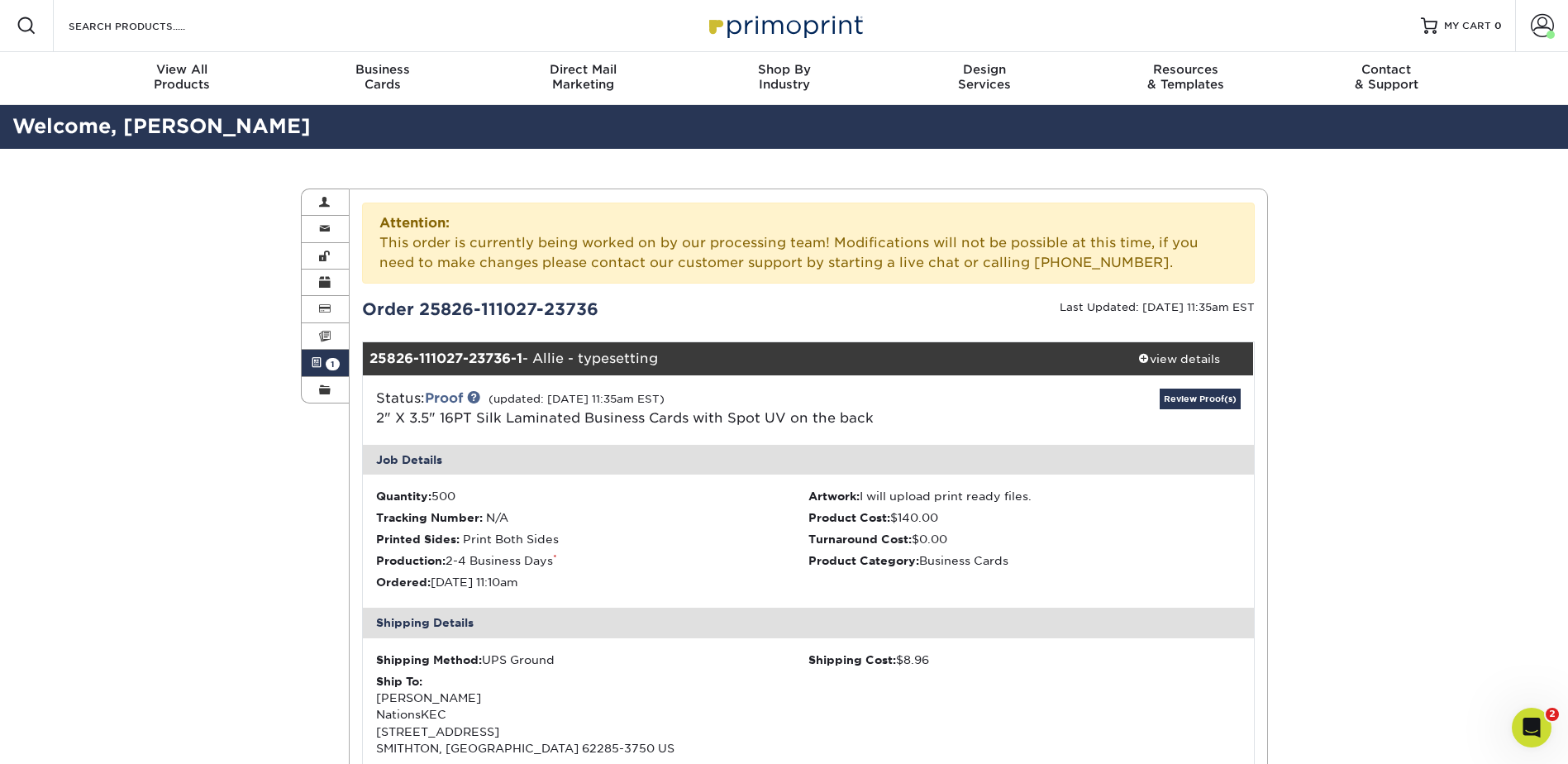
scroll to position [0, 0]
